Goal: Find specific page/section: Find specific page/section

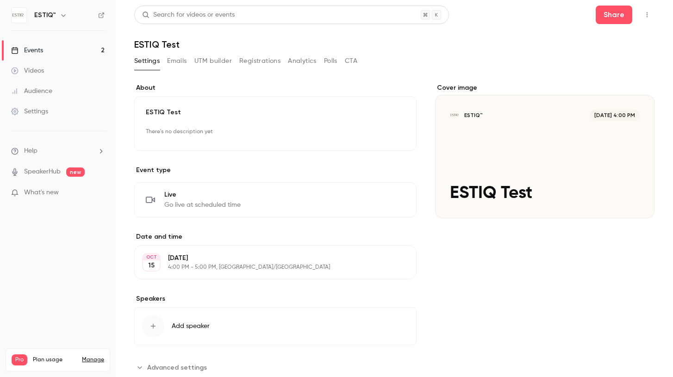
click at [38, 53] on div "Events" at bounding box center [27, 50] width 32 height 9
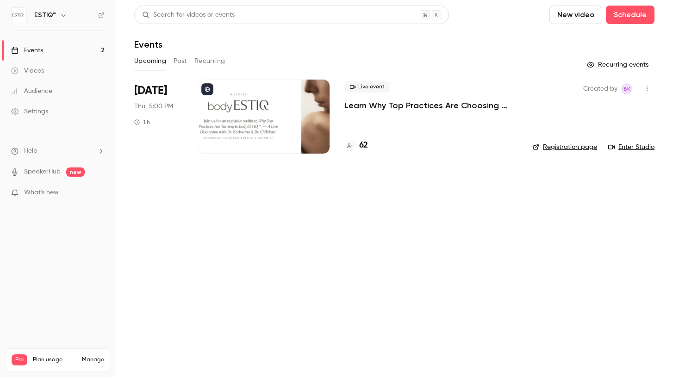
click at [158, 102] on span "Thu, 5:00 PM" at bounding box center [153, 106] width 39 height 9
click at [357, 141] on div "62" at bounding box center [356, 145] width 24 height 12
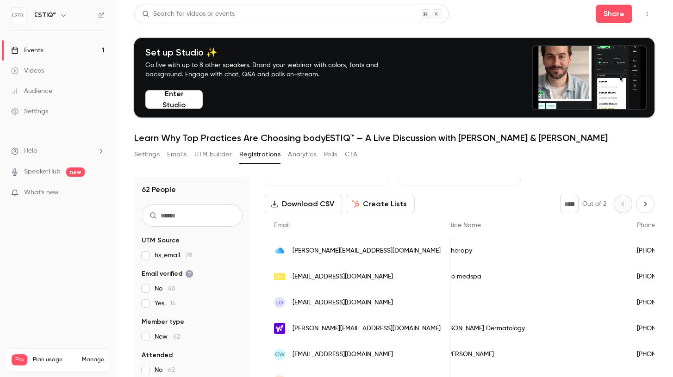
scroll to position [0, 296]
